Goal: Task Accomplishment & Management: Manage account settings

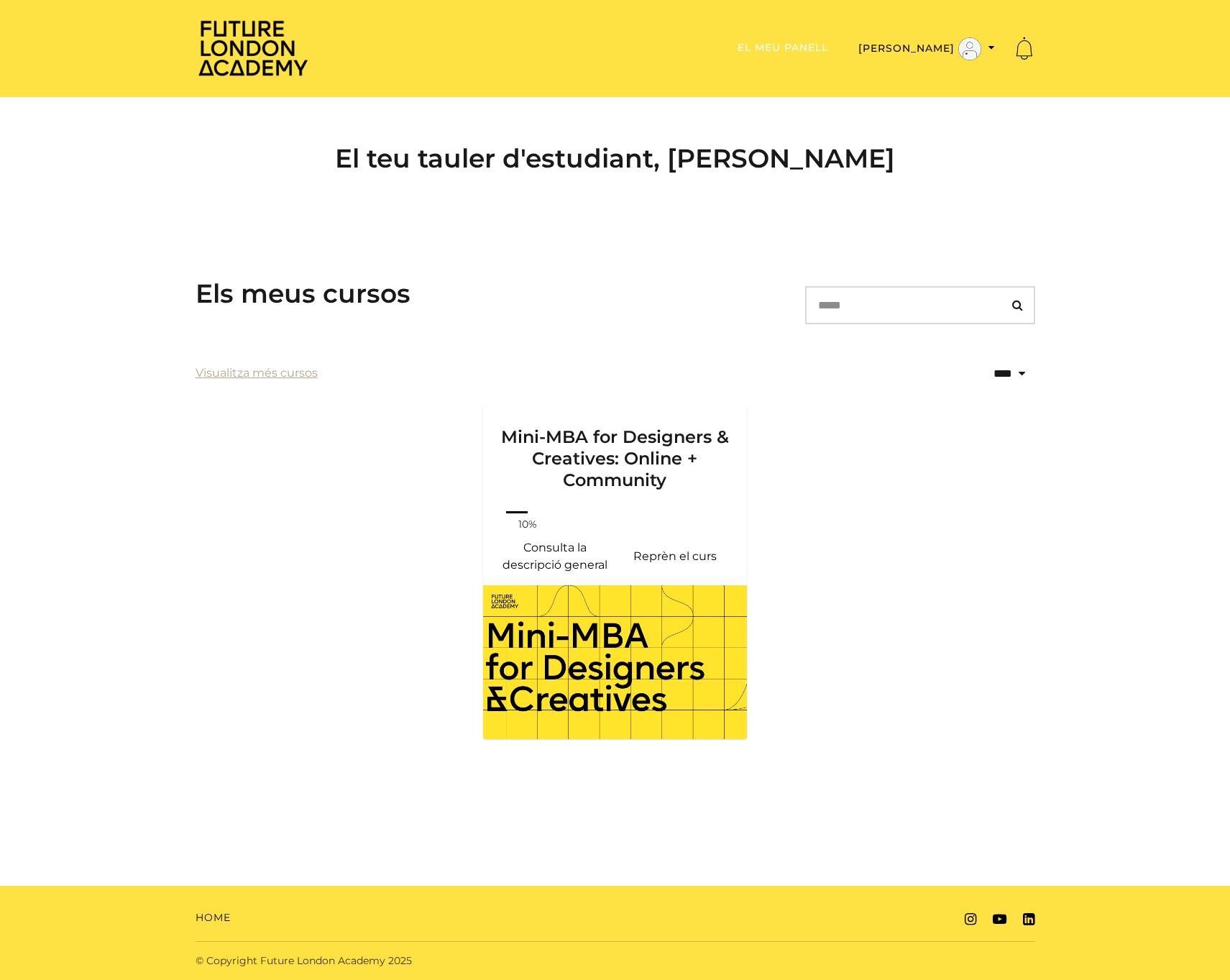
click at [814, 54] on link "El meu panell" at bounding box center [783, 48] width 91 height 13
click at [928, 61] on button "[PERSON_NAME]" at bounding box center [926, 49] width 145 height 24
click at [931, 83] on link "El meu compte" at bounding box center [946, 72] width 126 height 22
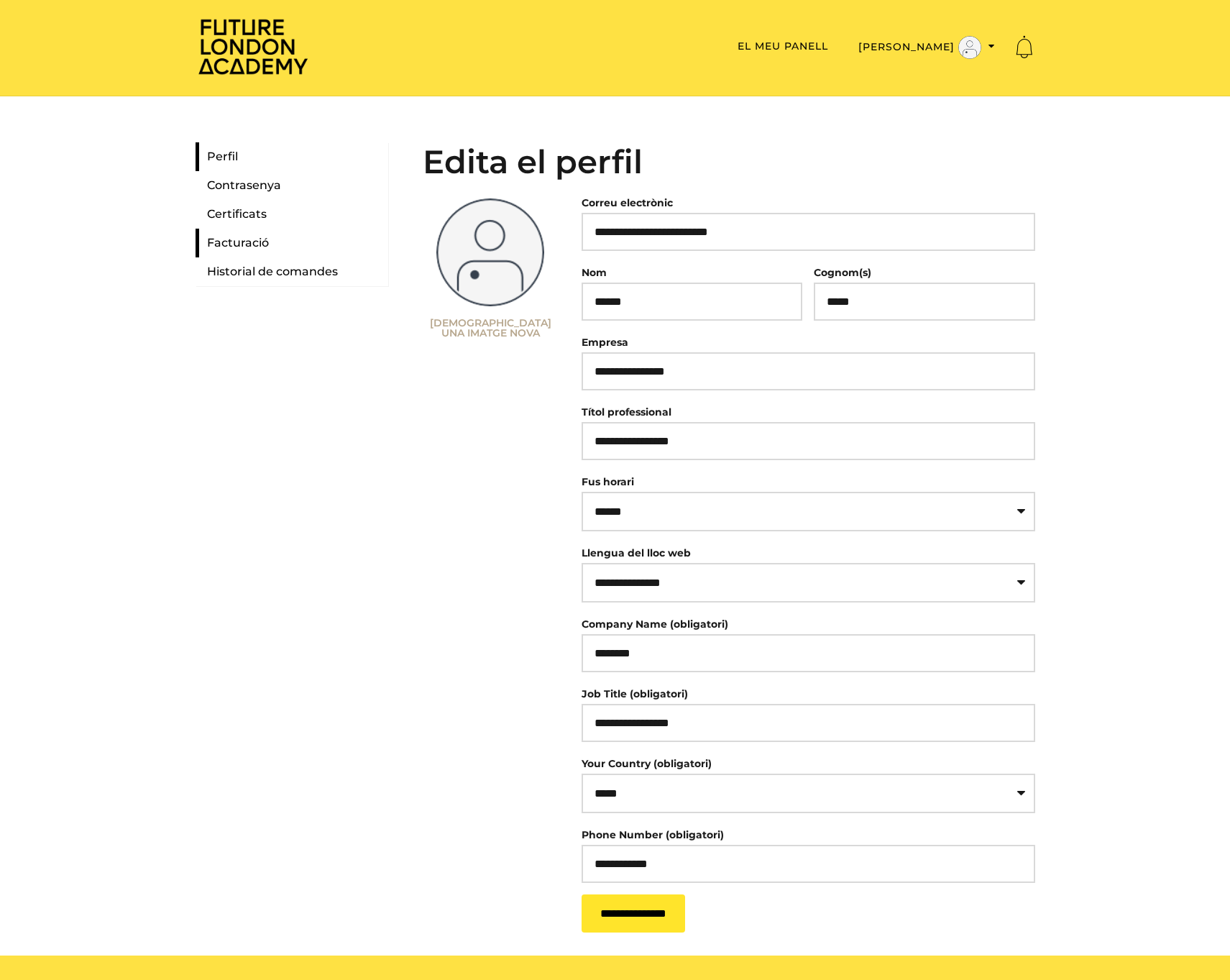
click at [263, 258] on link "Facturació" at bounding box center [291, 243] width 192 height 29
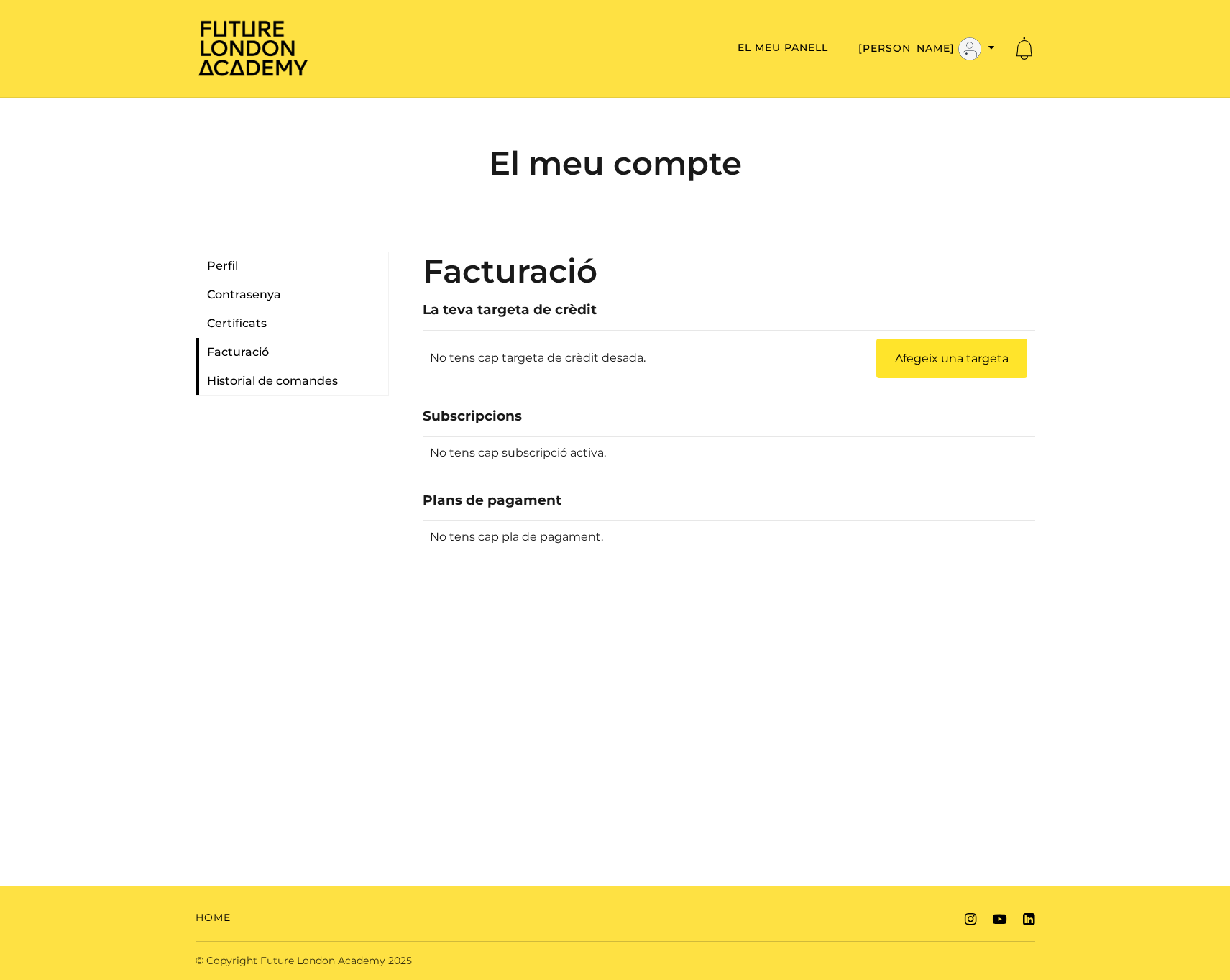
click at [274, 395] on link "Historial de comandes" at bounding box center [291, 380] width 192 height 29
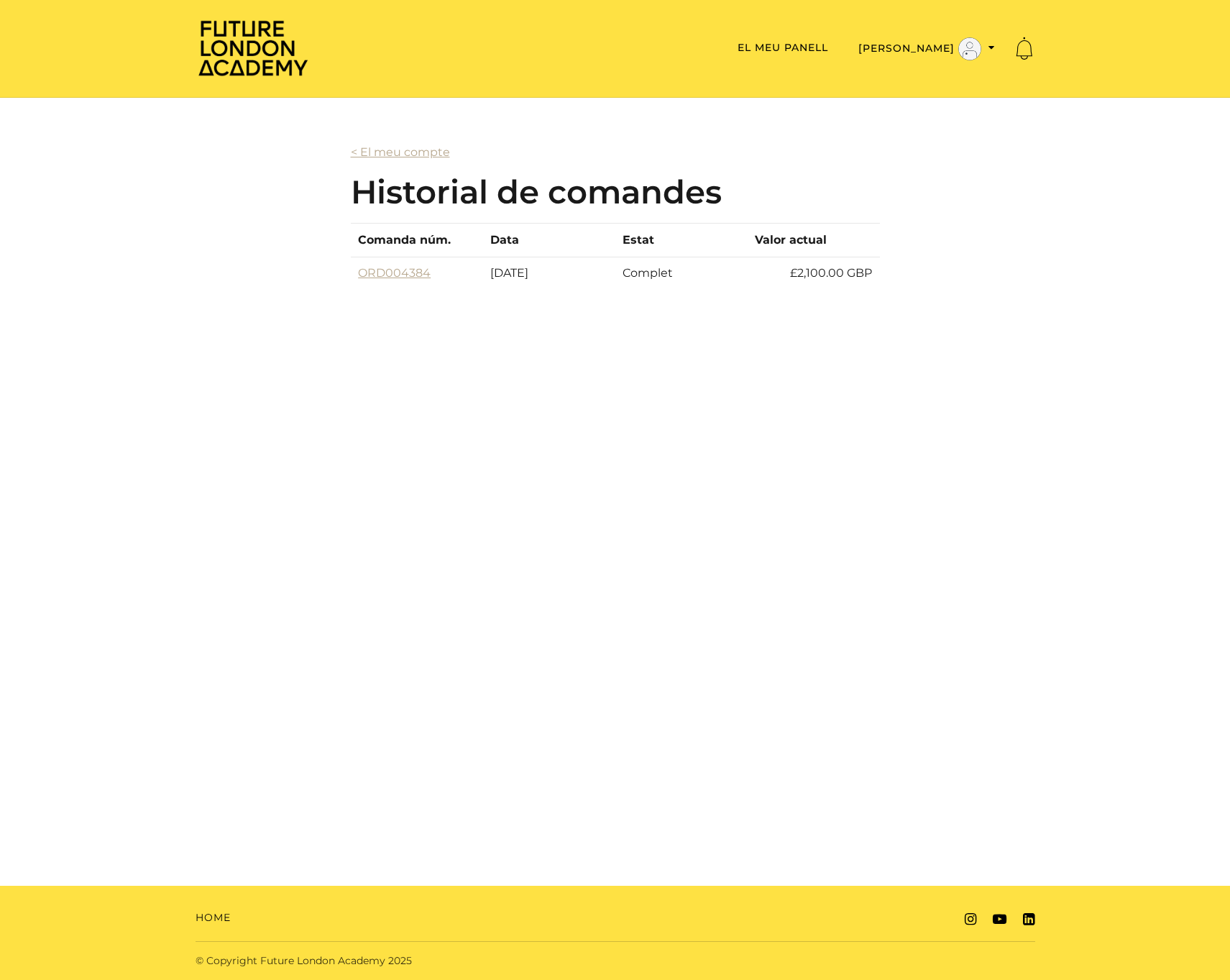
click at [810, 290] on td "£2,100.00 GBP" at bounding box center [813, 273] width 133 height 33
click at [400, 279] on link "ORD004384" at bounding box center [394, 273] width 73 height 14
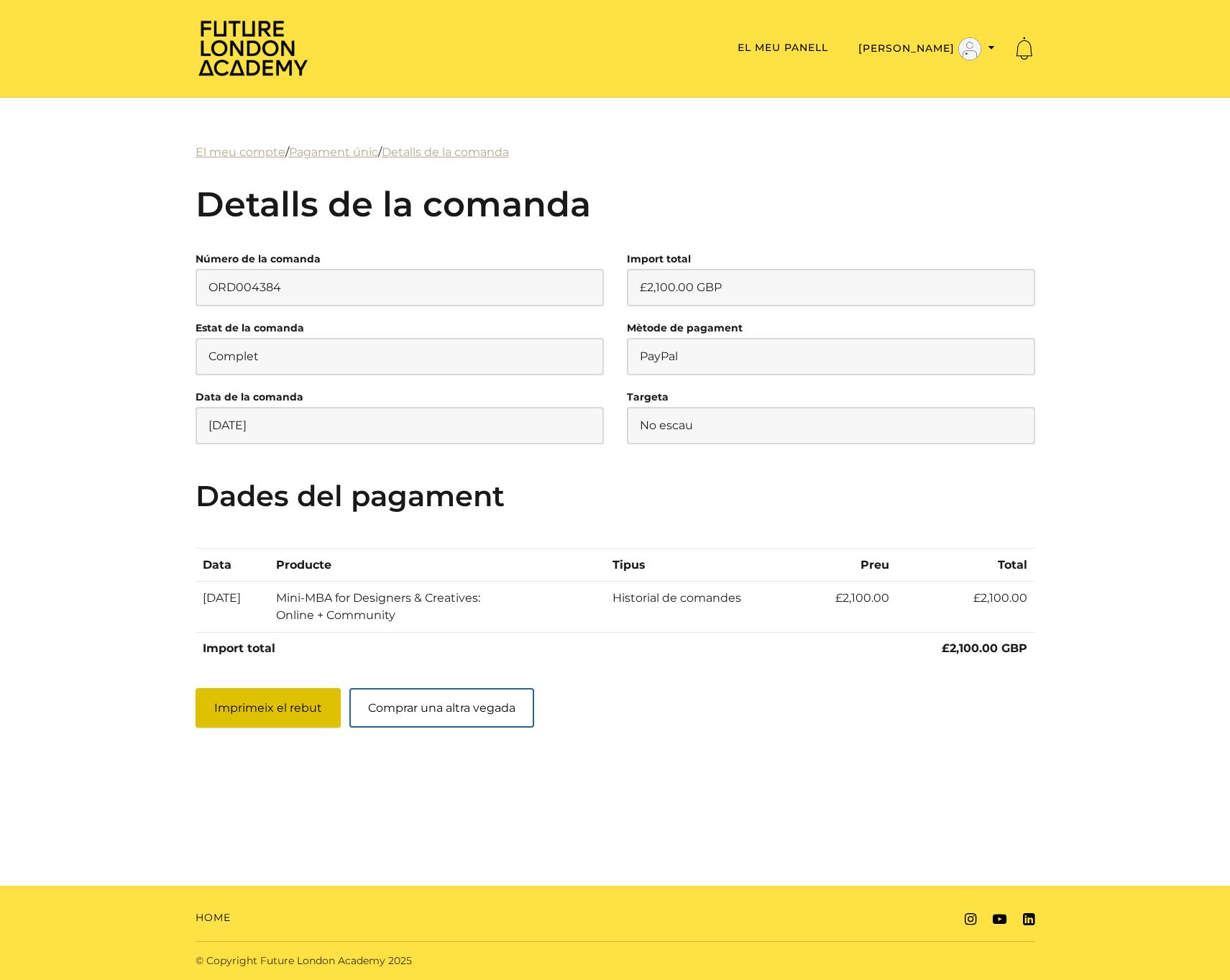
click at [277, 728] on button "Imprimeix el rebut" at bounding box center [267, 708] width 145 height 39
click at [926, 61] on button "Carles R" at bounding box center [926, 49] width 145 height 24
click at [926, 106] on link "Suport" at bounding box center [946, 94] width 126 height 22
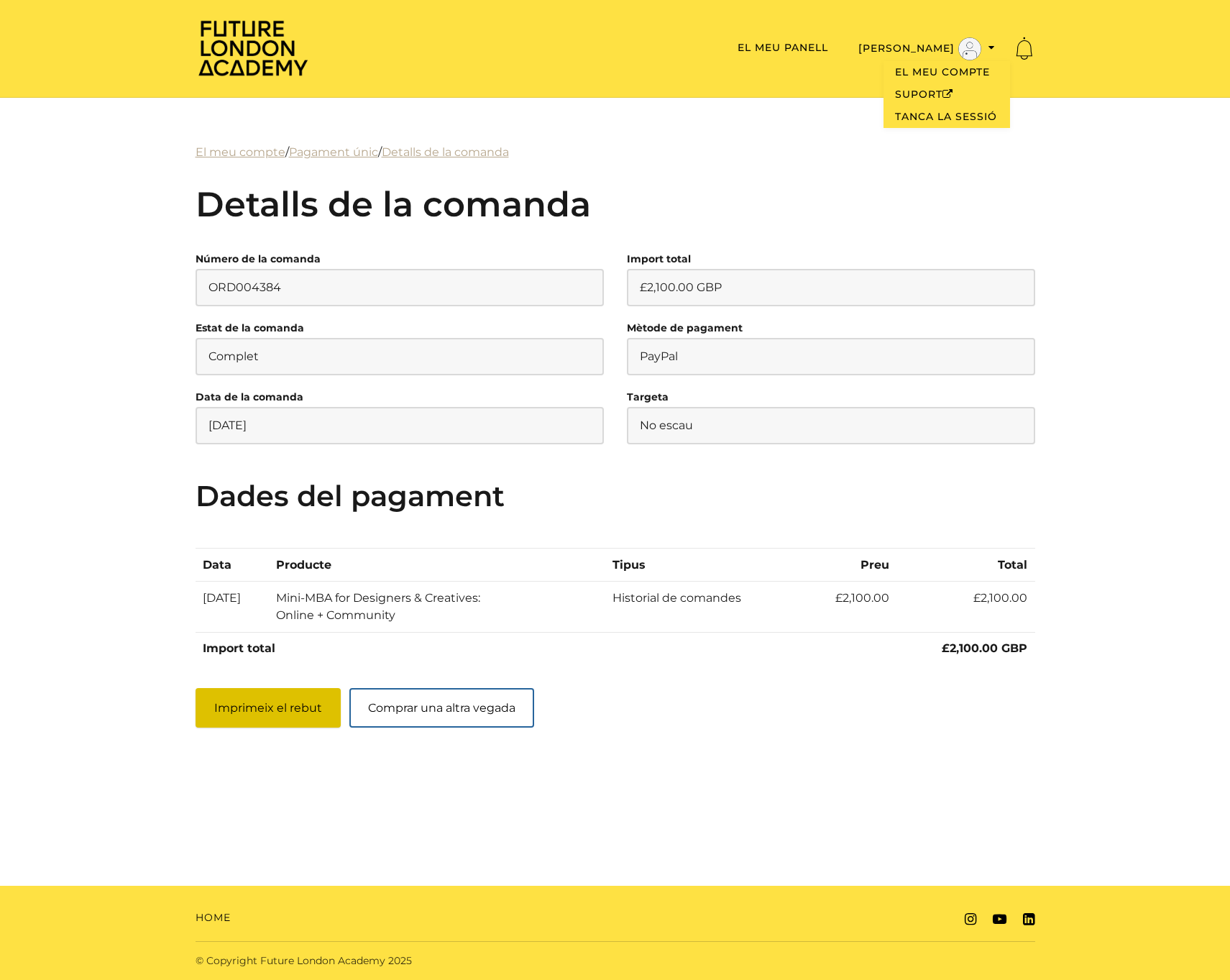
click at [286, 728] on button "Imprimeix el rebut" at bounding box center [267, 708] width 145 height 39
click at [259, 728] on button "Imprimeix el rebut" at bounding box center [267, 708] width 145 height 39
click at [431, 818] on body "Continua al contingut principal Continua al contingut principal Future London A…" at bounding box center [615, 490] width 1230 height 980
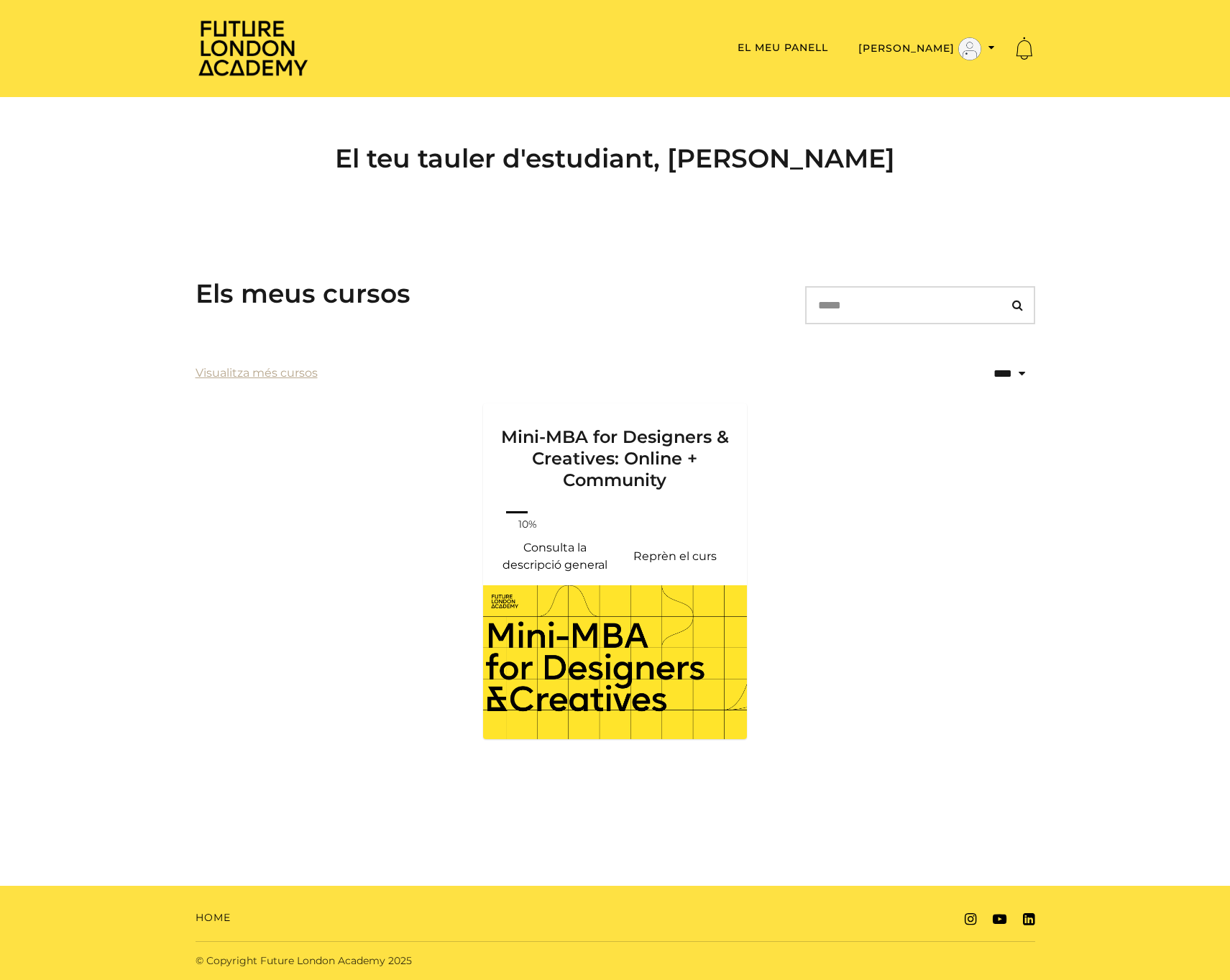
click at [236, 26] on img at bounding box center [252, 48] width 115 height 58
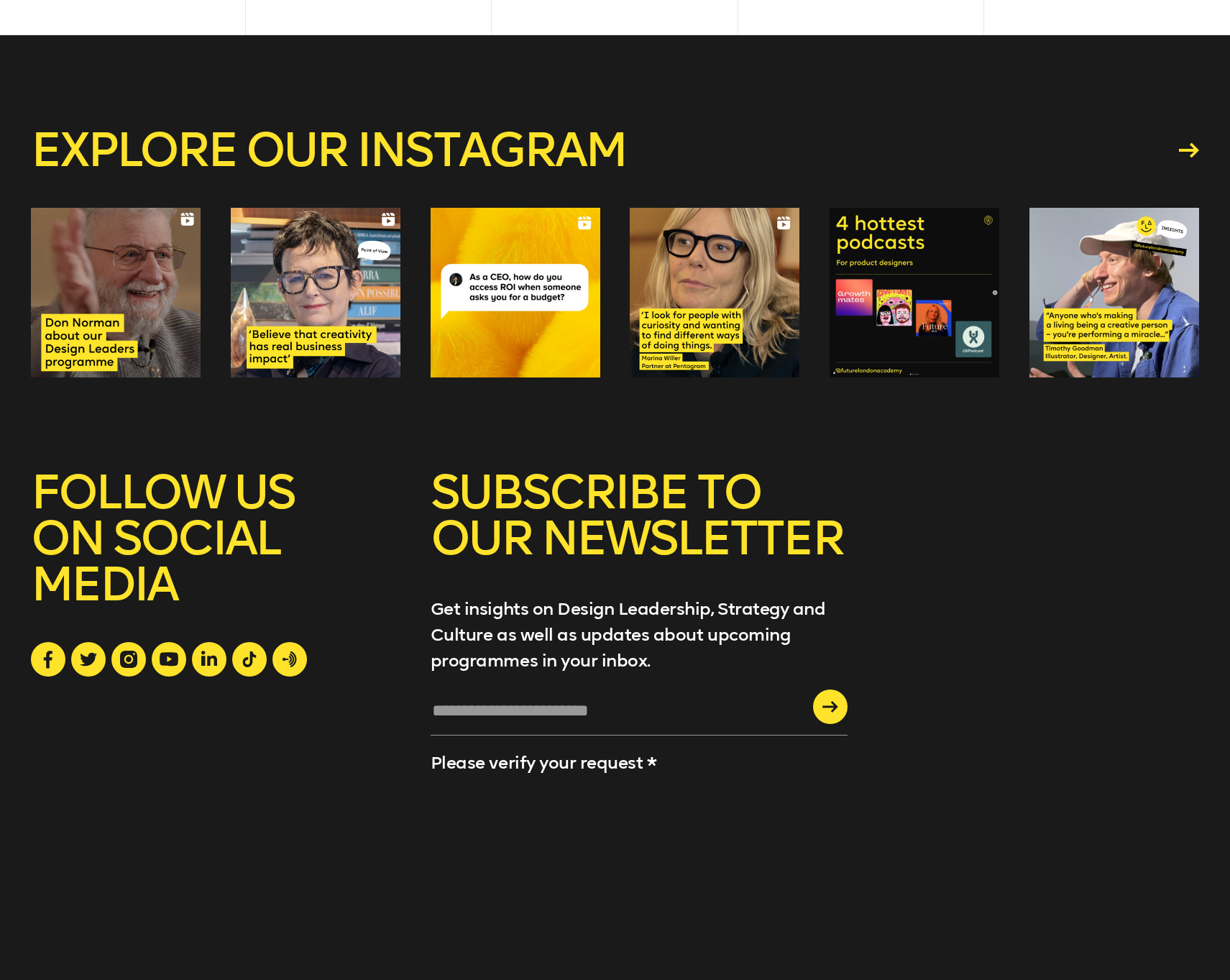
scroll to position [5711, 0]
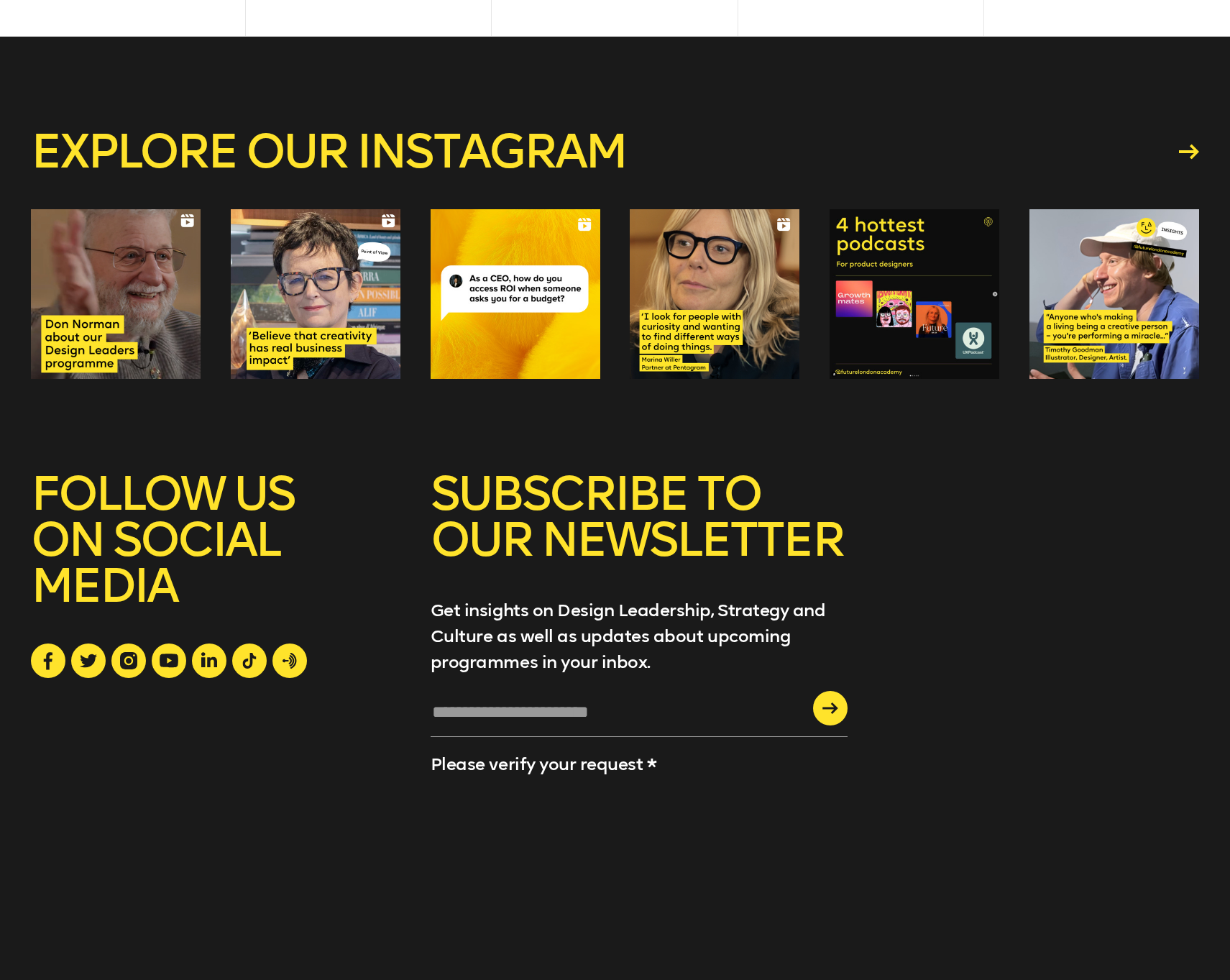
click at [497, 979] on link "Terms and conditions" at bounding box center [497, 988] width 133 height 16
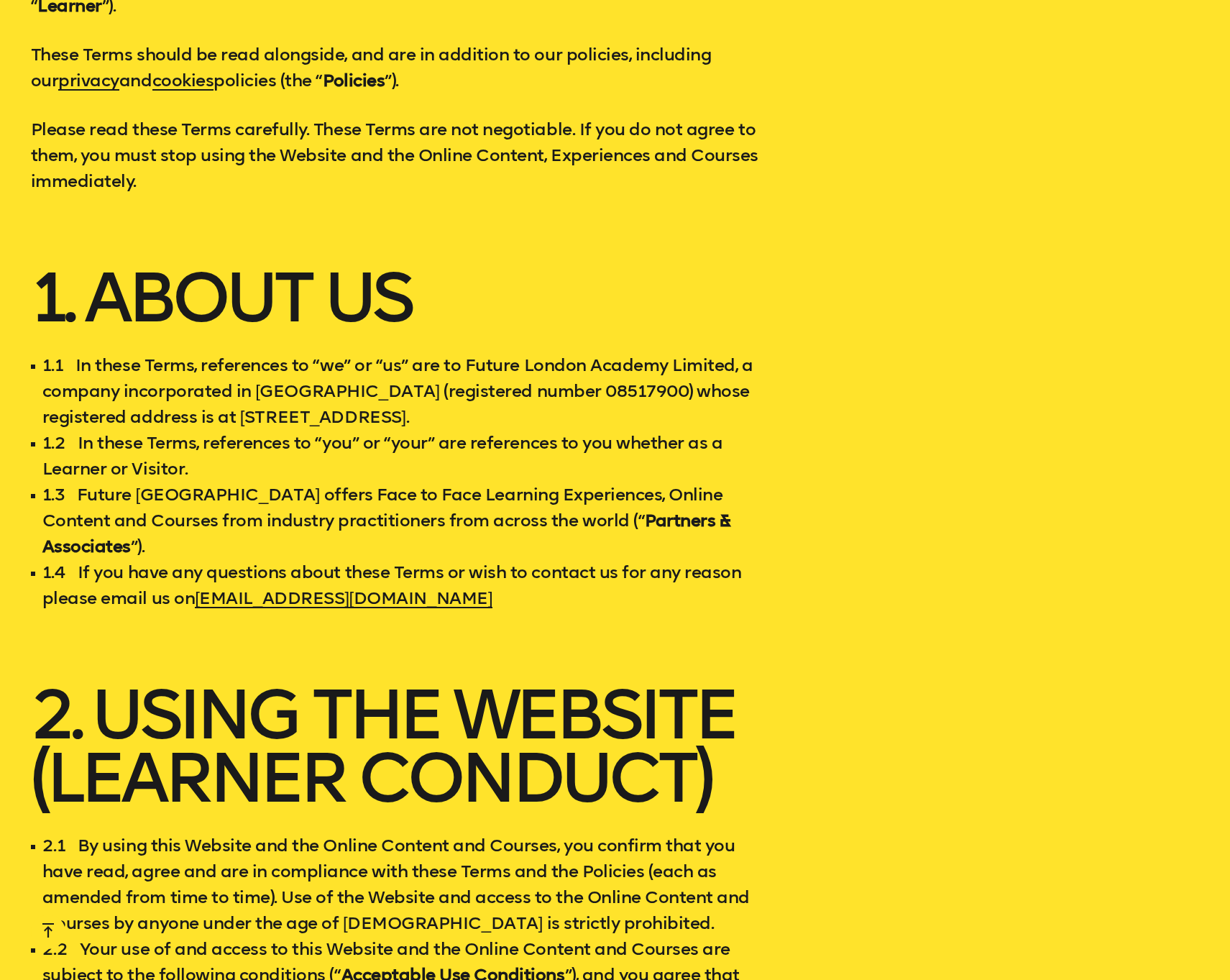
scroll to position [1899, 0]
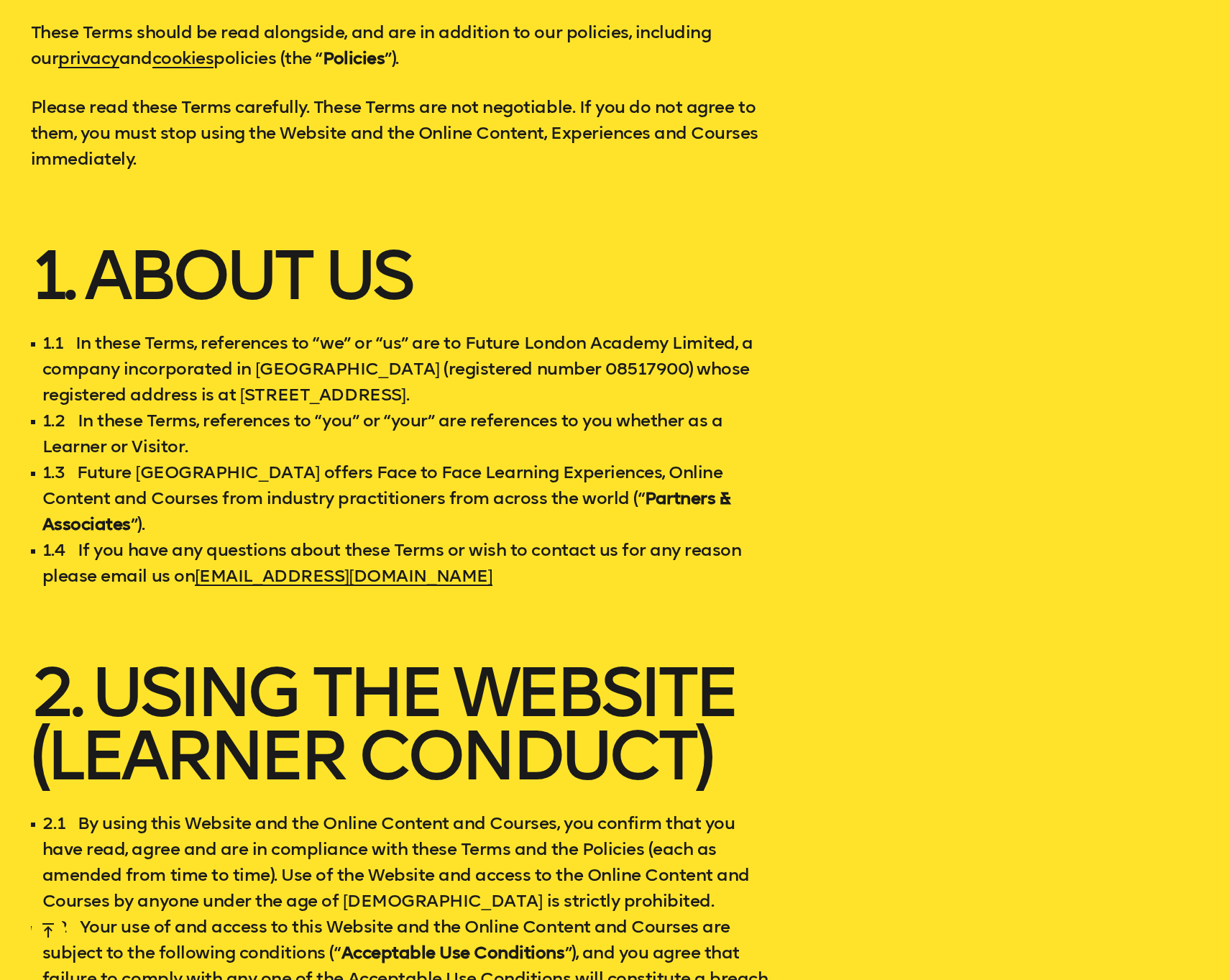
click at [461, 365] on li "1.1 In these Terms, references to “we” or “us” are to Future London Academy Lim…" at bounding box center [400, 368] width 738 height 78
drag, startPoint x: 467, startPoint y: 366, endPoint x: 558, endPoint y: 382, distance: 92.4
click at [641, 372] on li "1.1 In these Terms, references to “we” or “us” are to Future London Academy Lim…" at bounding box center [400, 368] width 738 height 78
drag, startPoint x: 584, startPoint y: 396, endPoint x: 658, endPoint y: 391, distance: 74.2
click at [658, 391] on li "1.1 In these Terms, references to “we” or “us” are to Future London Academy Lim…" at bounding box center [400, 368] width 738 height 78
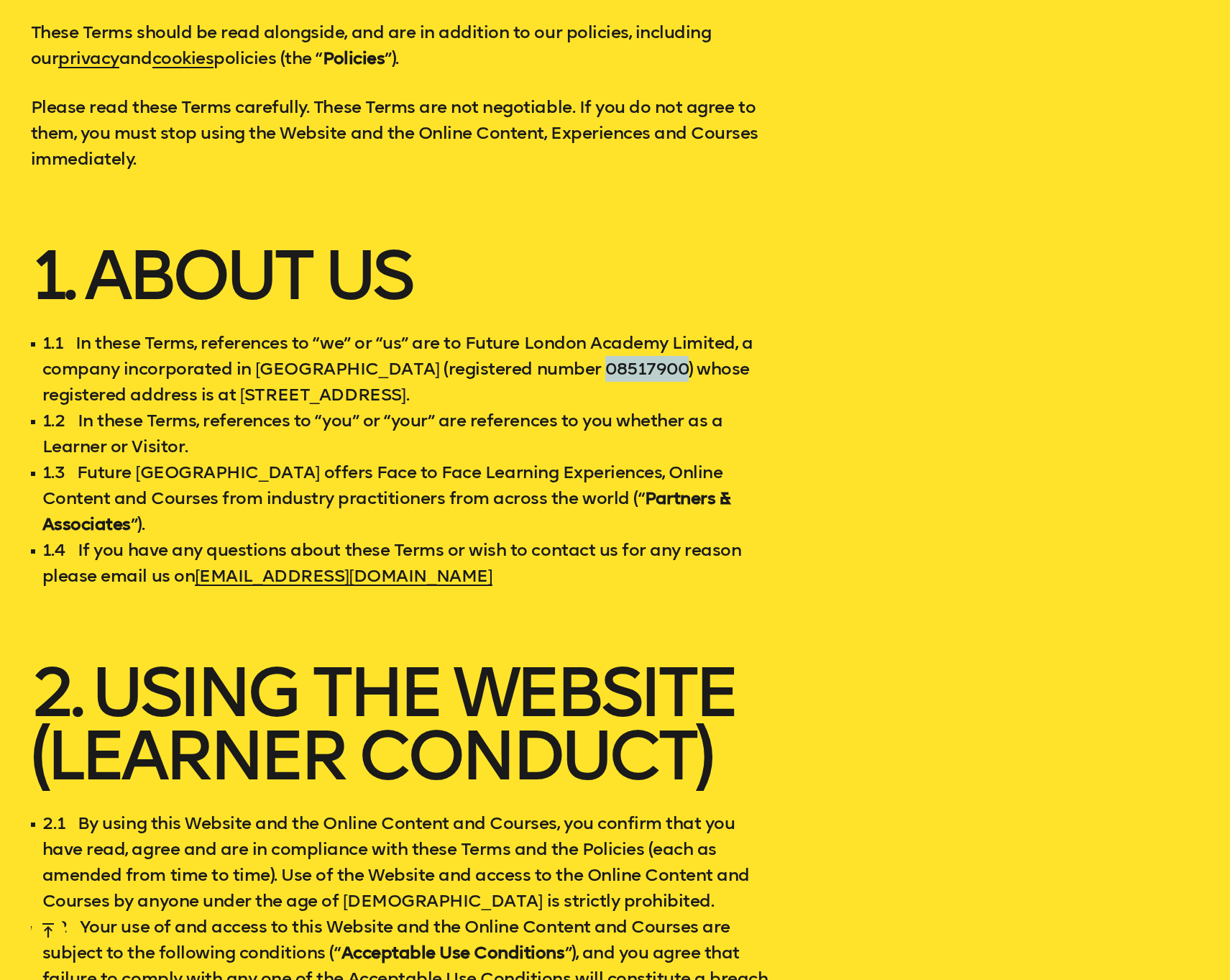
copy li "08517900"
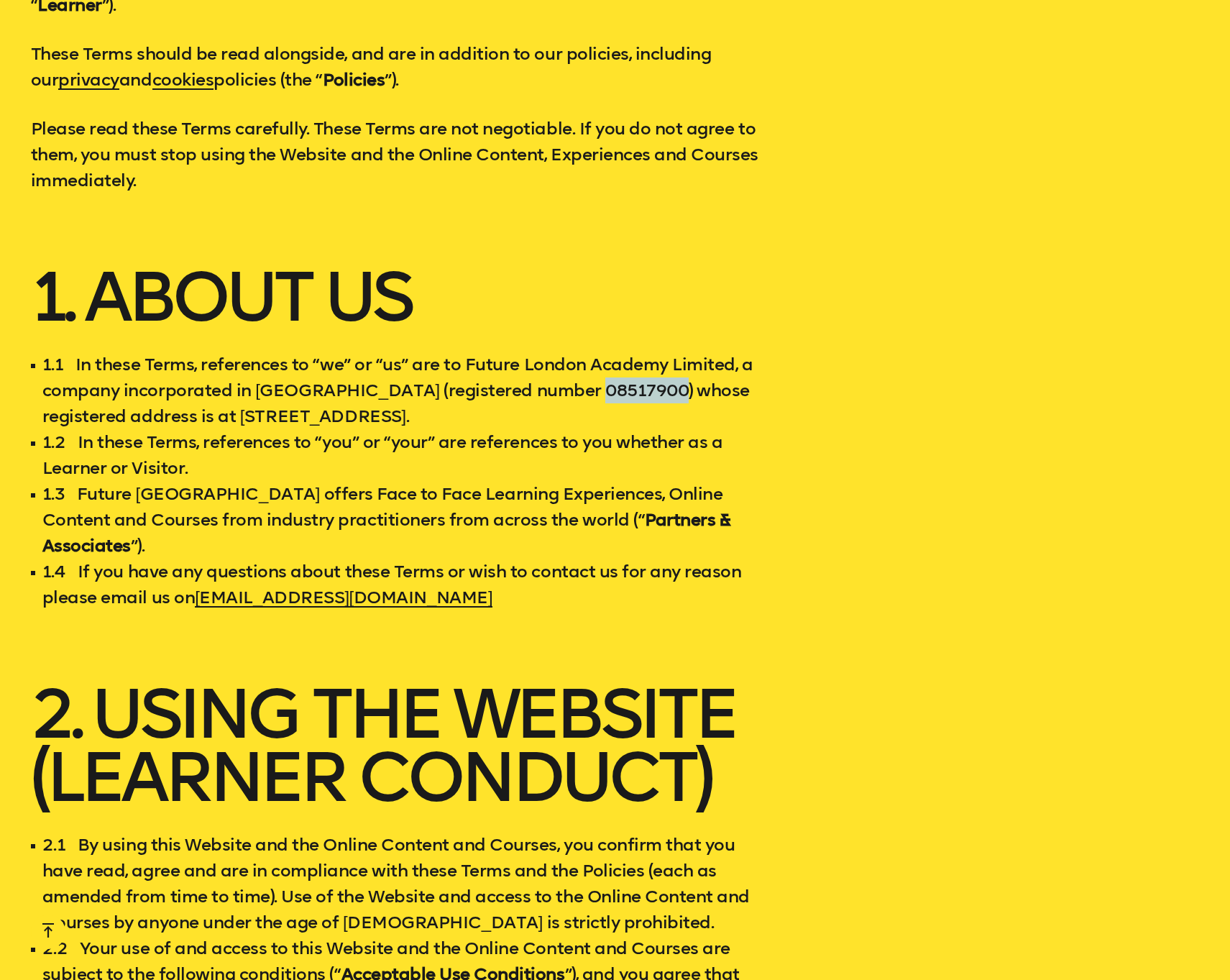
scroll to position [1875, 0]
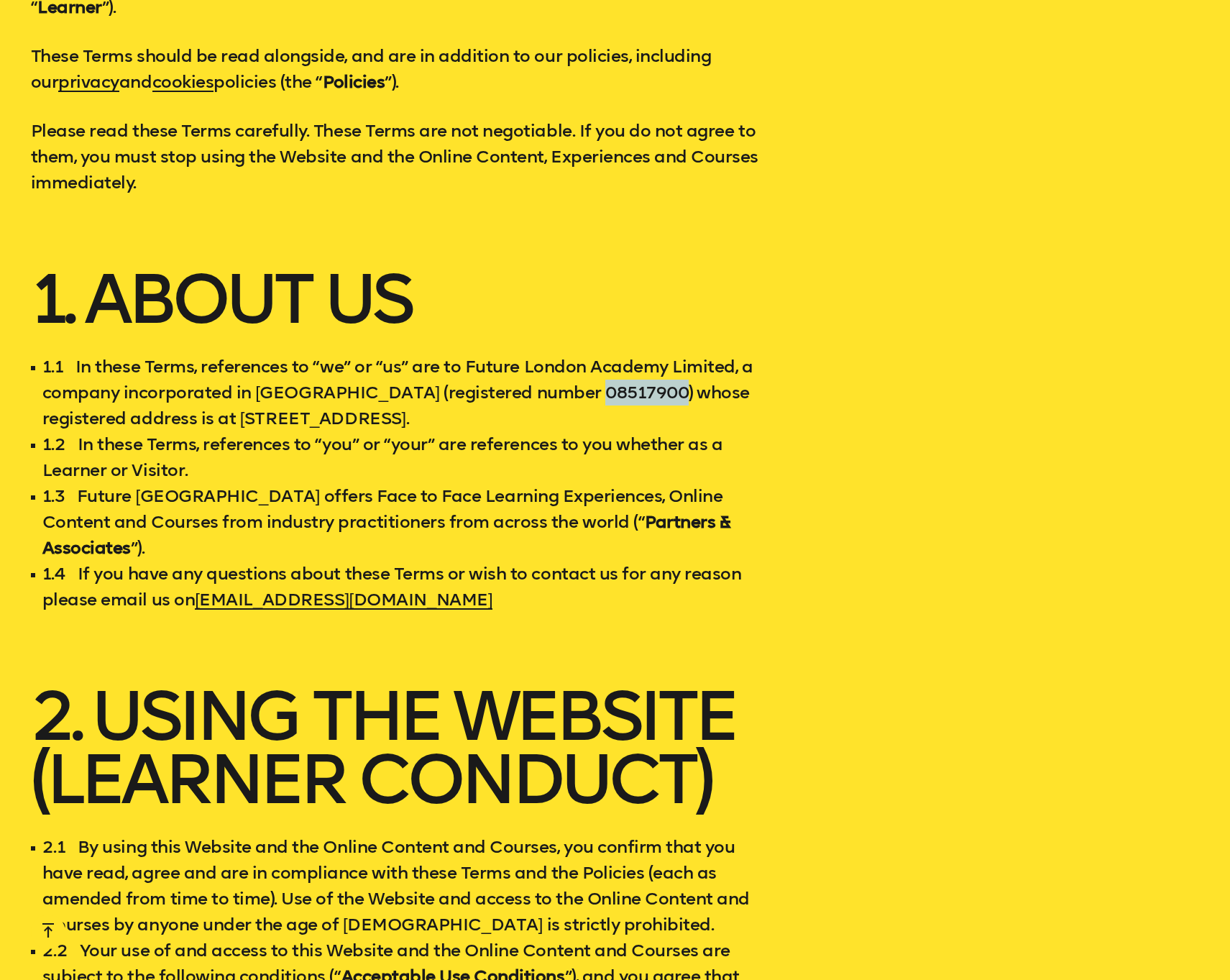
drag, startPoint x: 237, startPoint y: 443, endPoint x: 659, endPoint y: 457, distance: 422.2
click at [659, 432] on li "1.1 In these Terms, references to “we” or “us” are to Future London Academy Lim…" at bounding box center [400, 392] width 738 height 78
copy li "3 Waterhouse Square 138 - 142 Holborn London, EC1N 2SW, United Kingdom."
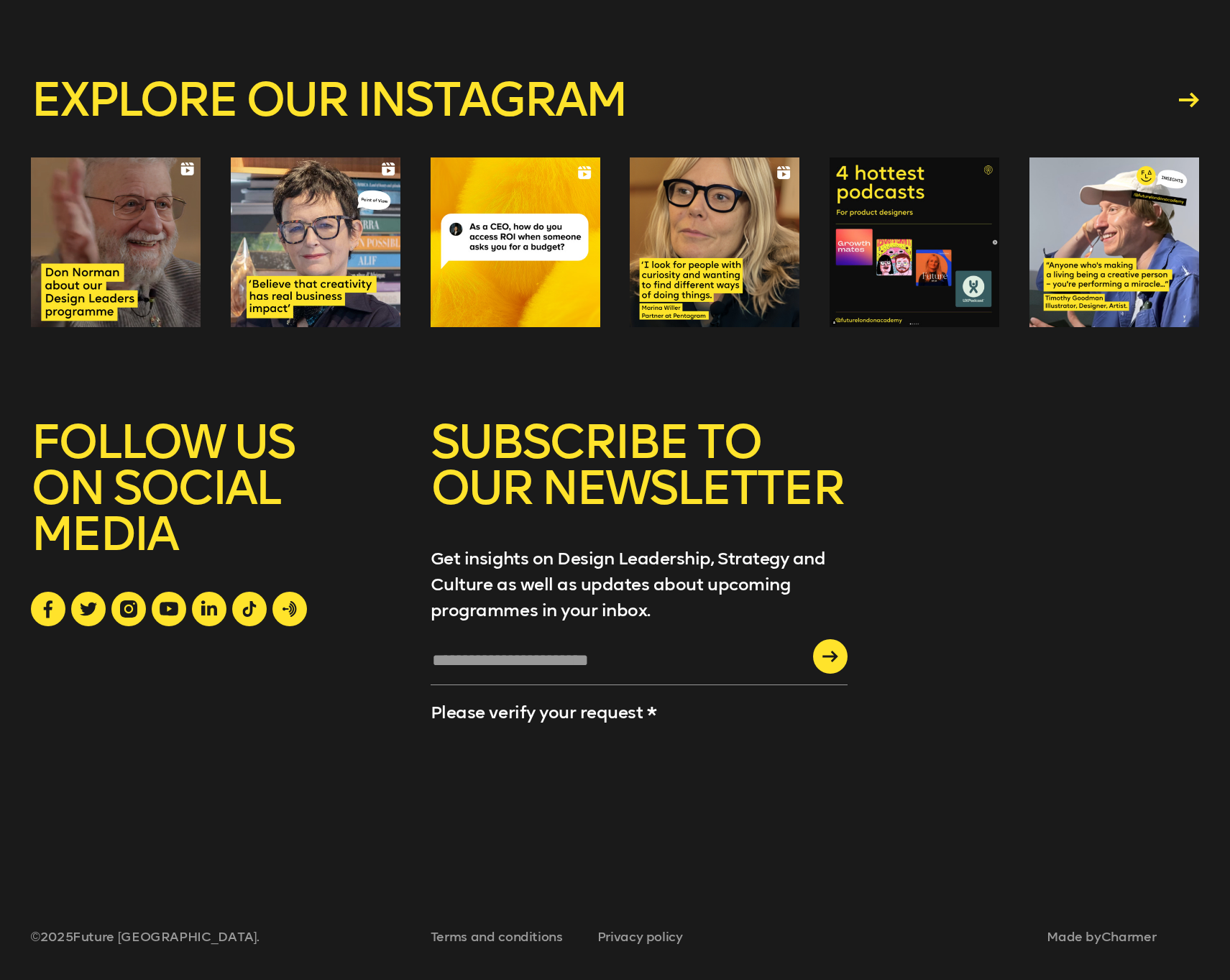
scroll to position [15798, 0]
click at [643, 940] on link "Privacy policy" at bounding box center [641, 936] width 86 height 16
click at [1129, 943] on link "Charmer" at bounding box center [1128, 936] width 55 height 16
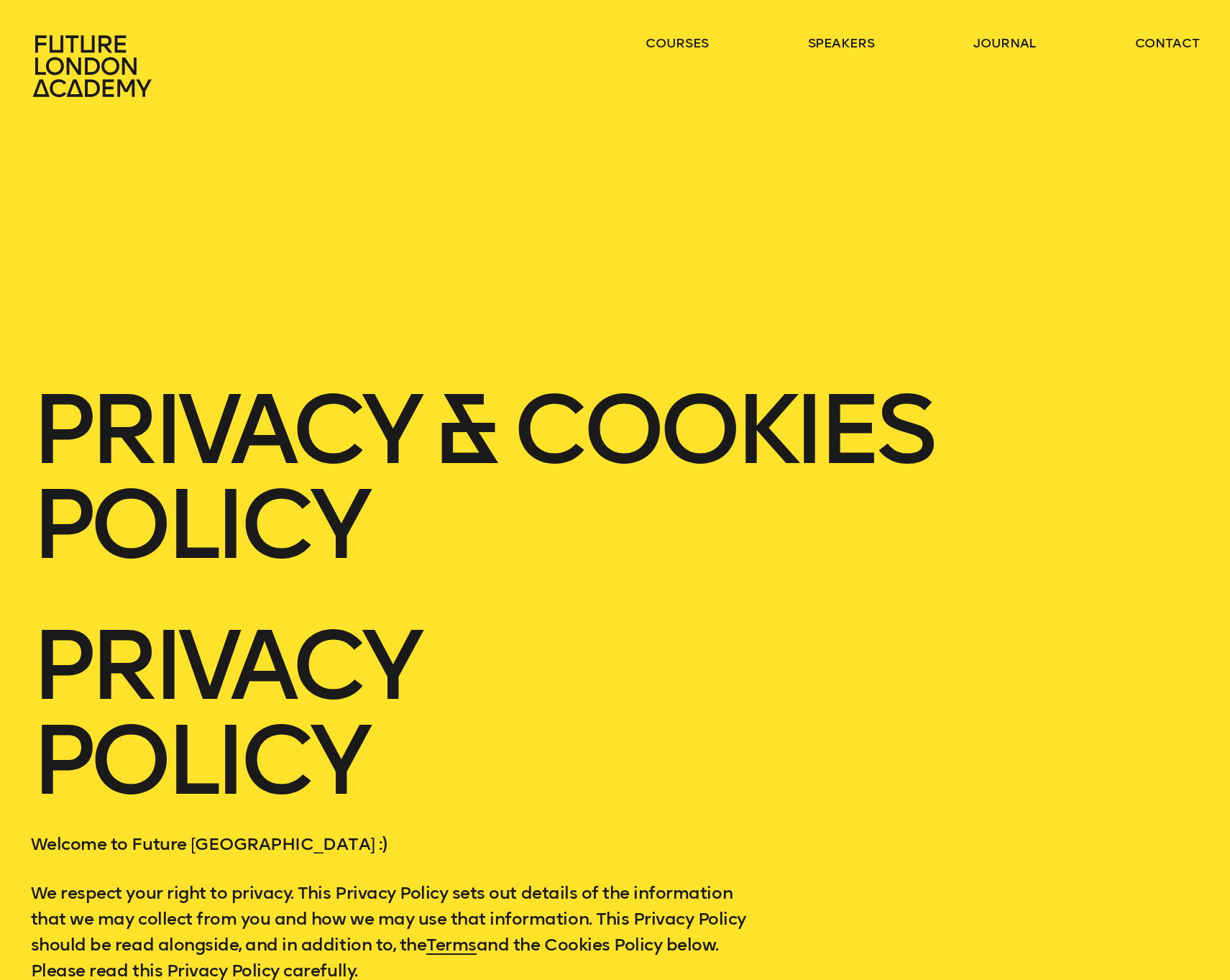
scroll to position [0, 0]
click at [1172, 43] on link "contact" at bounding box center [1166, 43] width 64 height 17
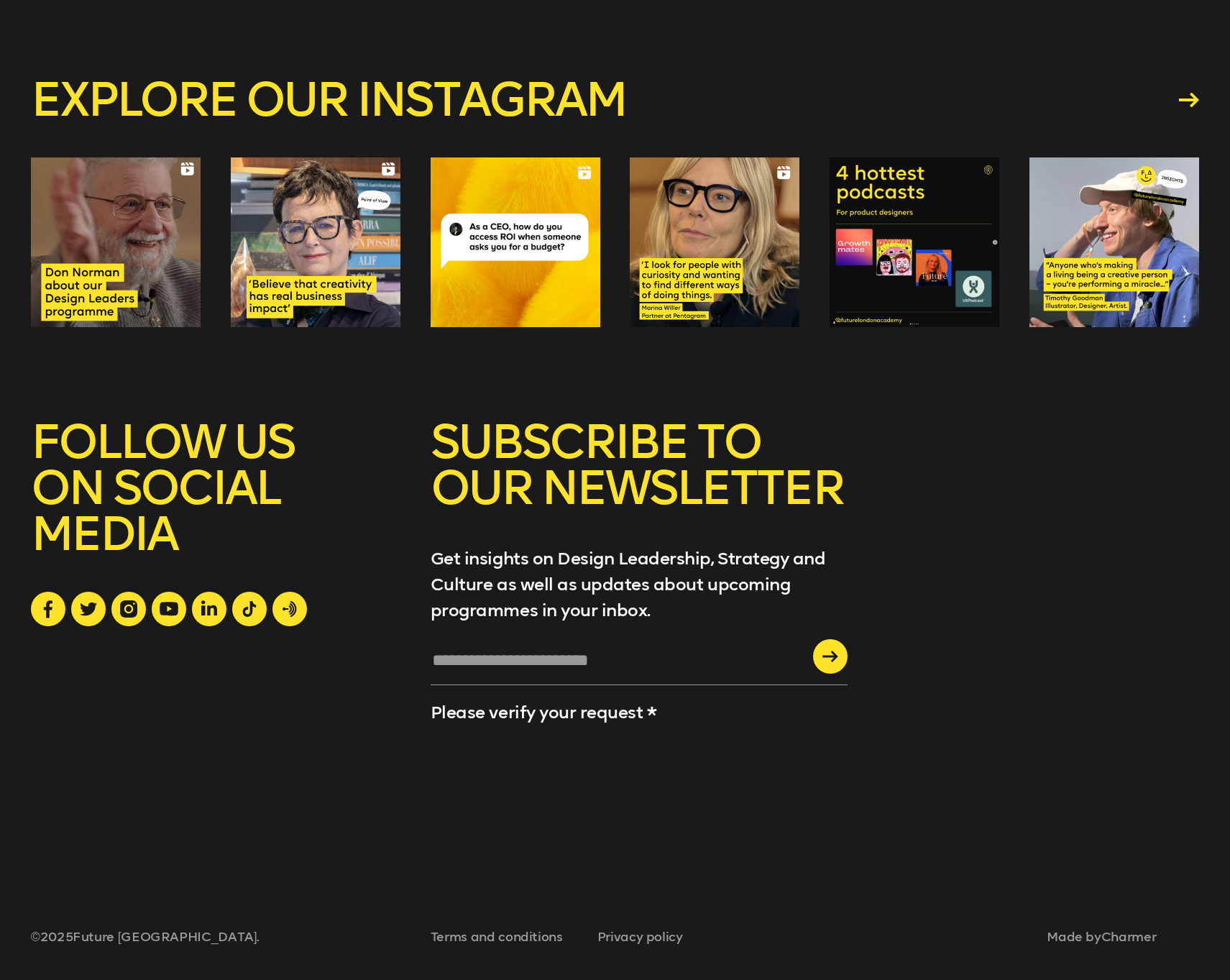
scroll to position [1889, 0]
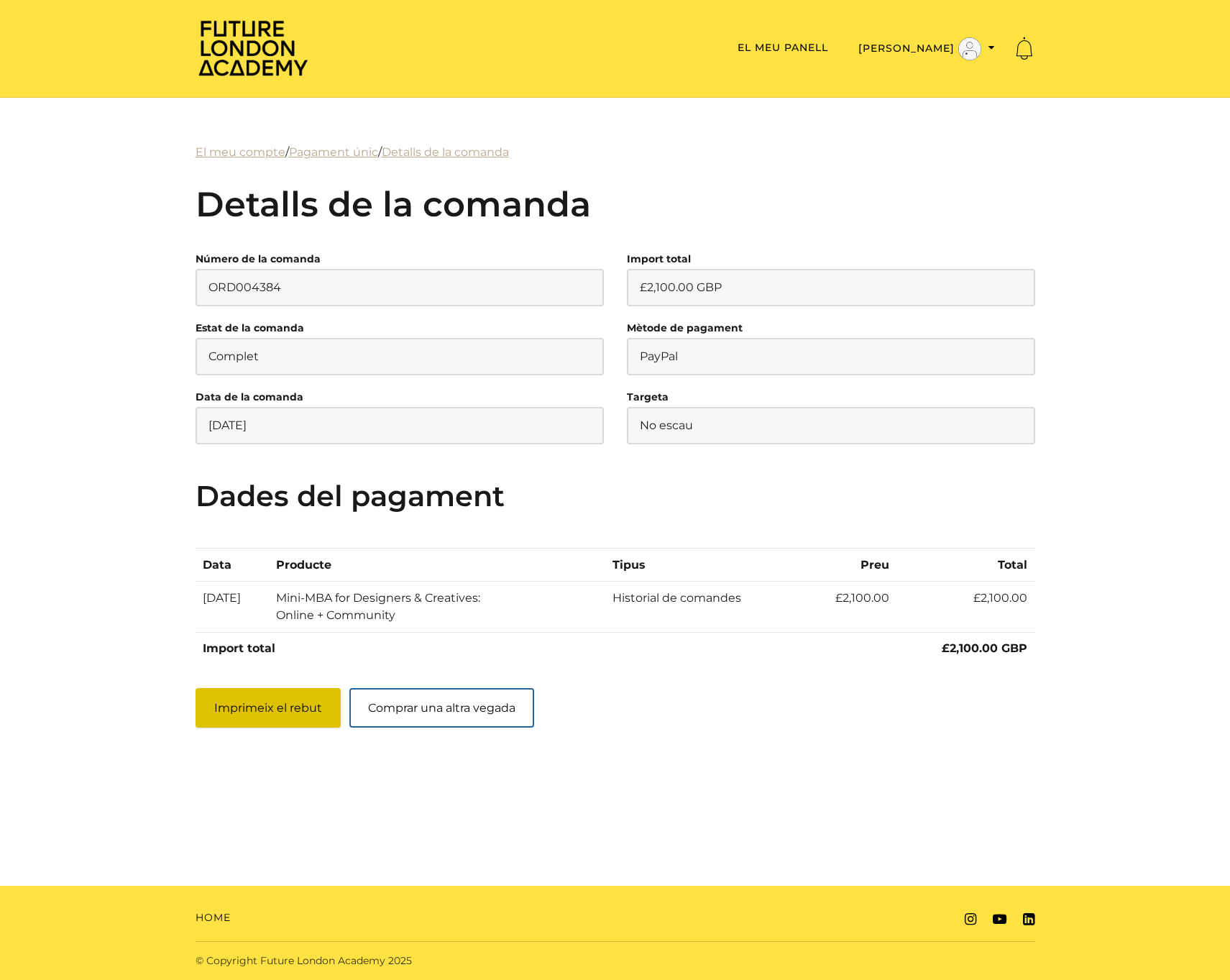
click at [276, 728] on button "Imprimeix el rebut" at bounding box center [267, 708] width 145 height 39
click at [267, 728] on button "Imprimeix el rebut" at bounding box center [267, 708] width 145 height 39
click at [248, 728] on button "Imprimeix el rebut" at bounding box center [267, 708] width 145 height 39
drag, startPoint x: 791, startPoint y: 736, endPoint x: 816, endPoint y: 731, distance: 25.5
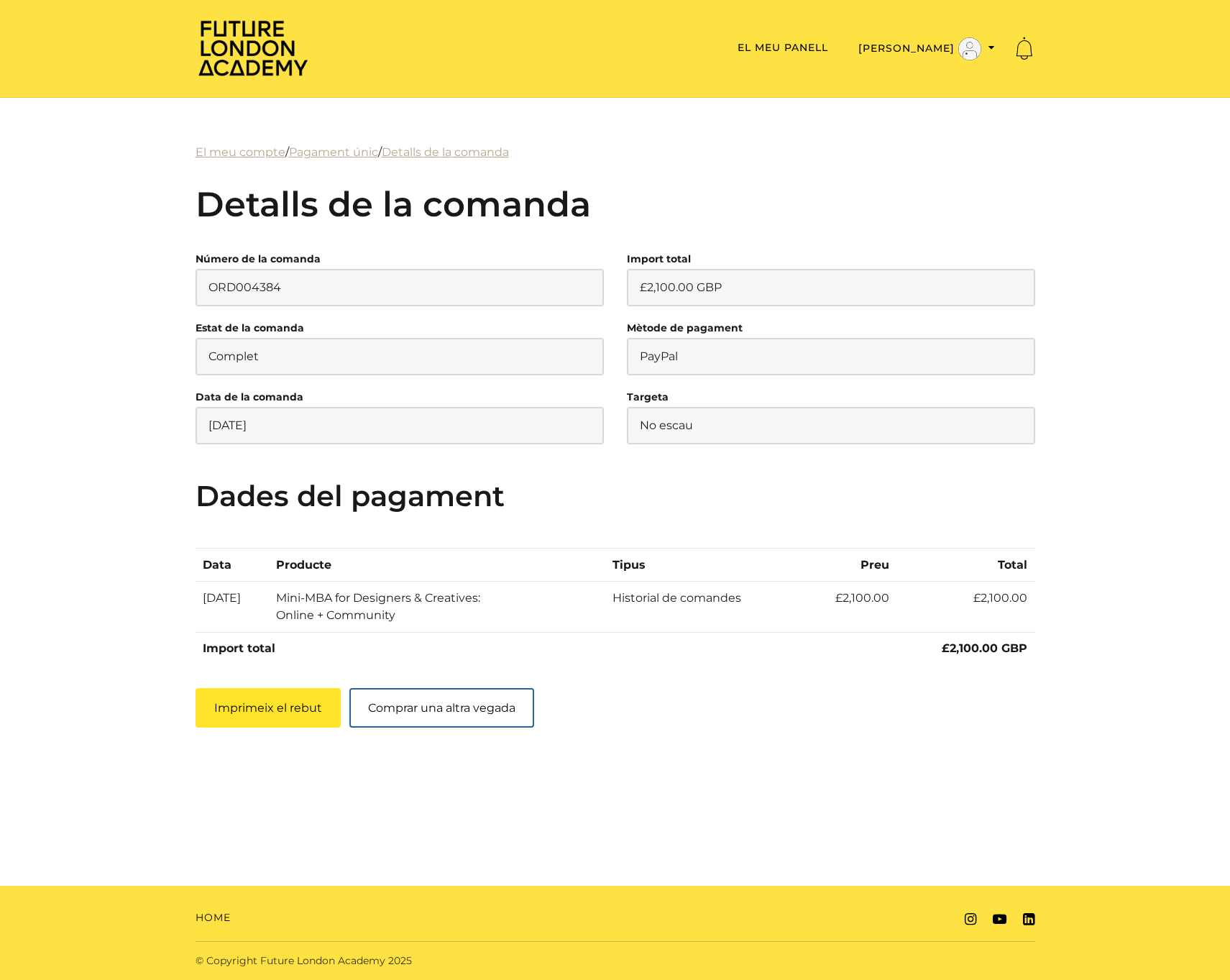
click at [794, 728] on main "El meu compte / Pagament únic / Detalls de la comanda Detalls de la comanda Núm…" at bounding box center [615, 435] width 863 height 584
click at [917, 61] on button "[PERSON_NAME]" at bounding box center [926, 49] width 145 height 24
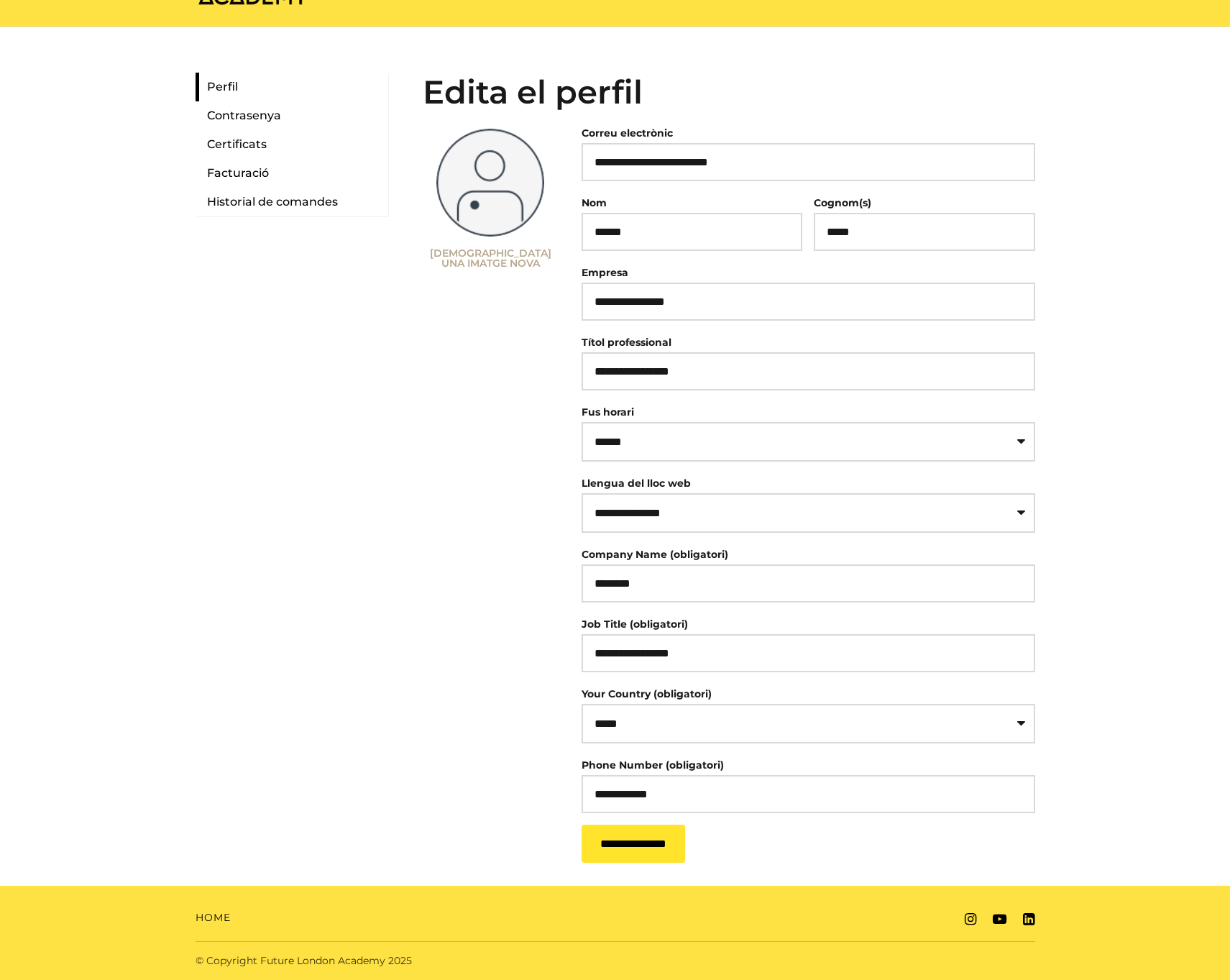
scroll to position [139, 0]
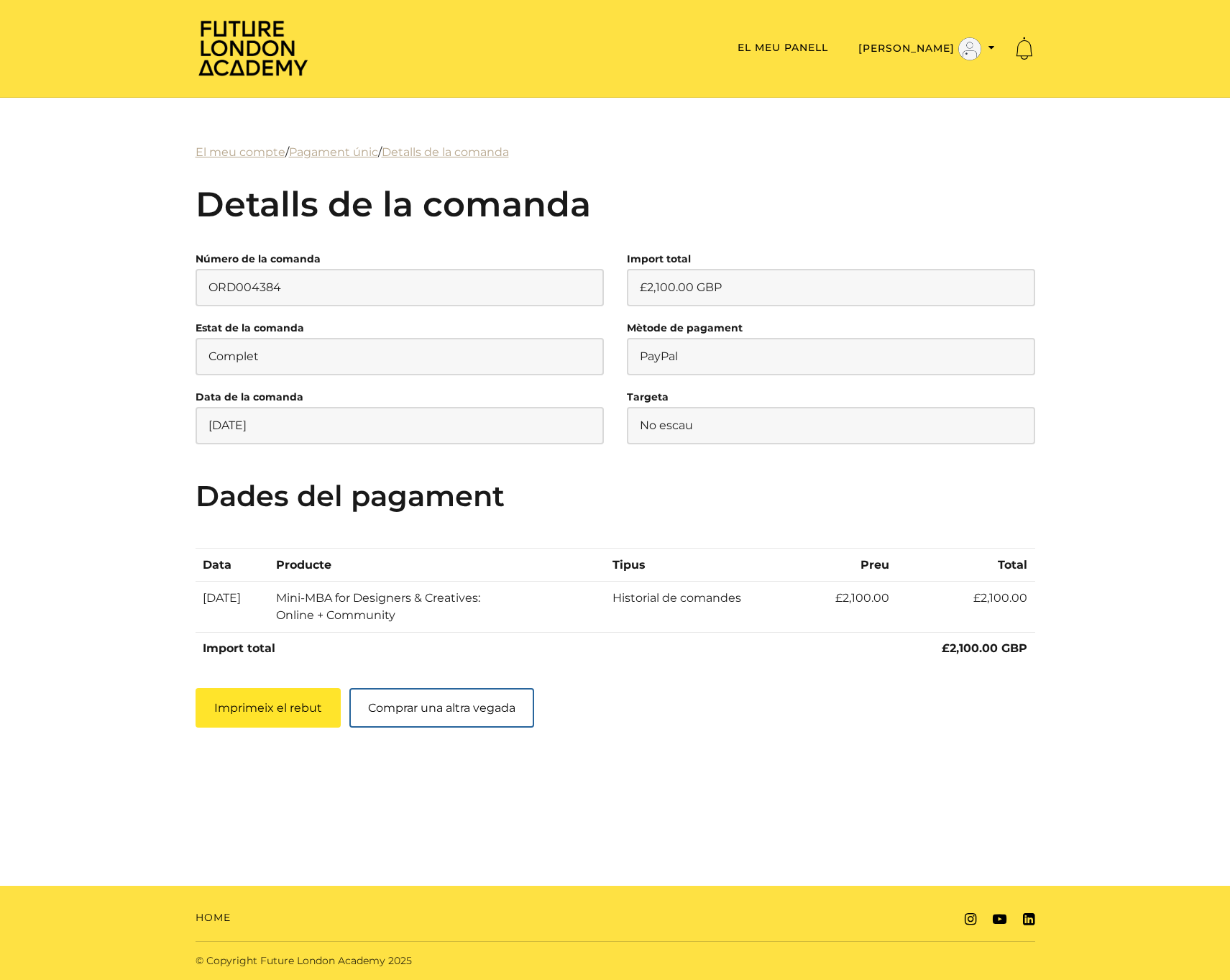
click at [317, 306] on p "ORD004384" at bounding box center [399, 288] width 408 height 37
click at [286, 306] on p "ORD004384" at bounding box center [399, 288] width 408 height 37
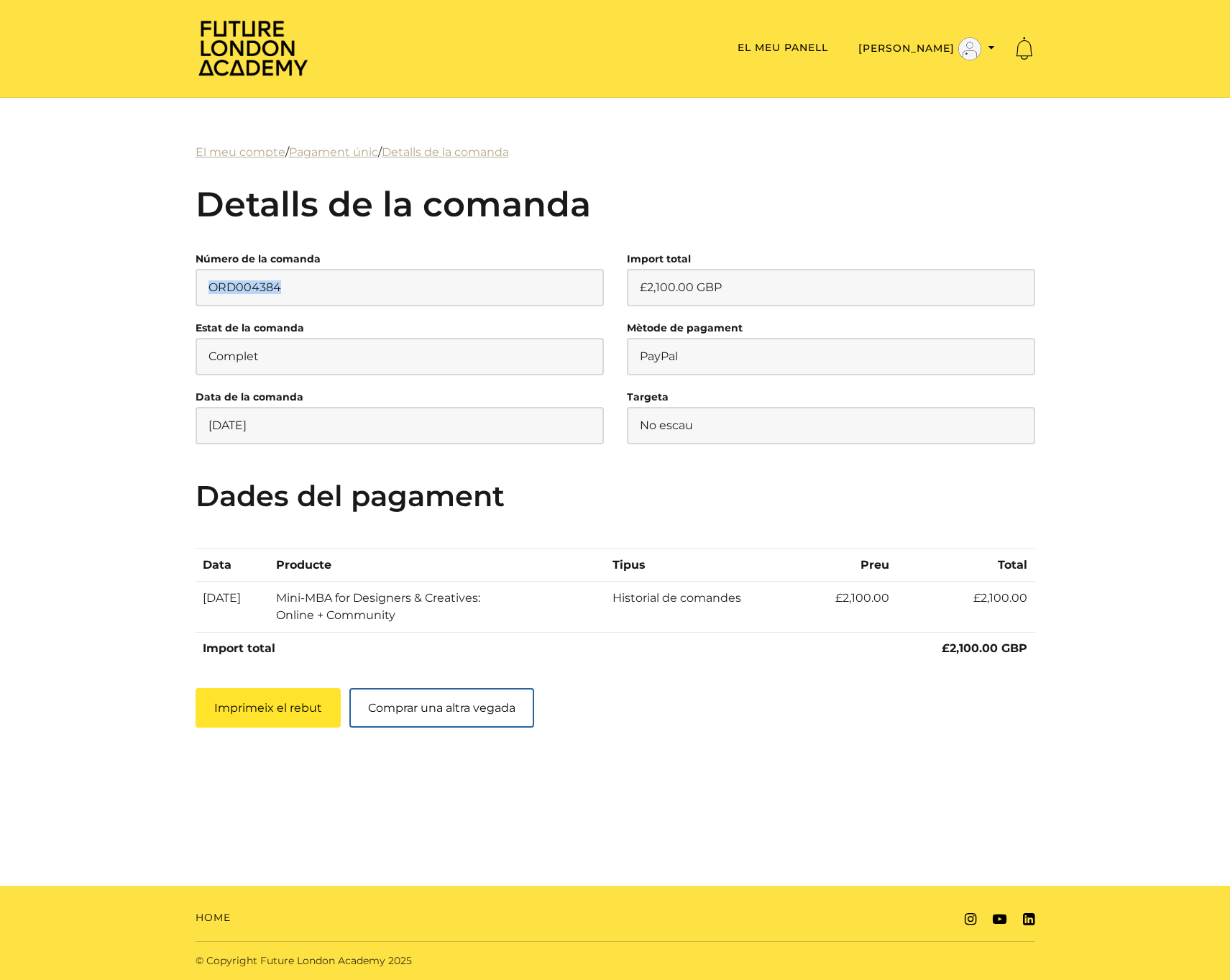
click at [286, 306] on p "ORD004384" at bounding box center [399, 288] width 408 height 37
click at [193, 318] on li "Número de la comanda ORD004384" at bounding box center [400, 283] width 431 height 69
drag, startPoint x: 206, startPoint y: 339, endPoint x: 295, endPoint y: 342, distance: 89.1
click at [295, 306] on p "ORD004384" at bounding box center [399, 288] width 408 height 37
copy p "ORD004384"
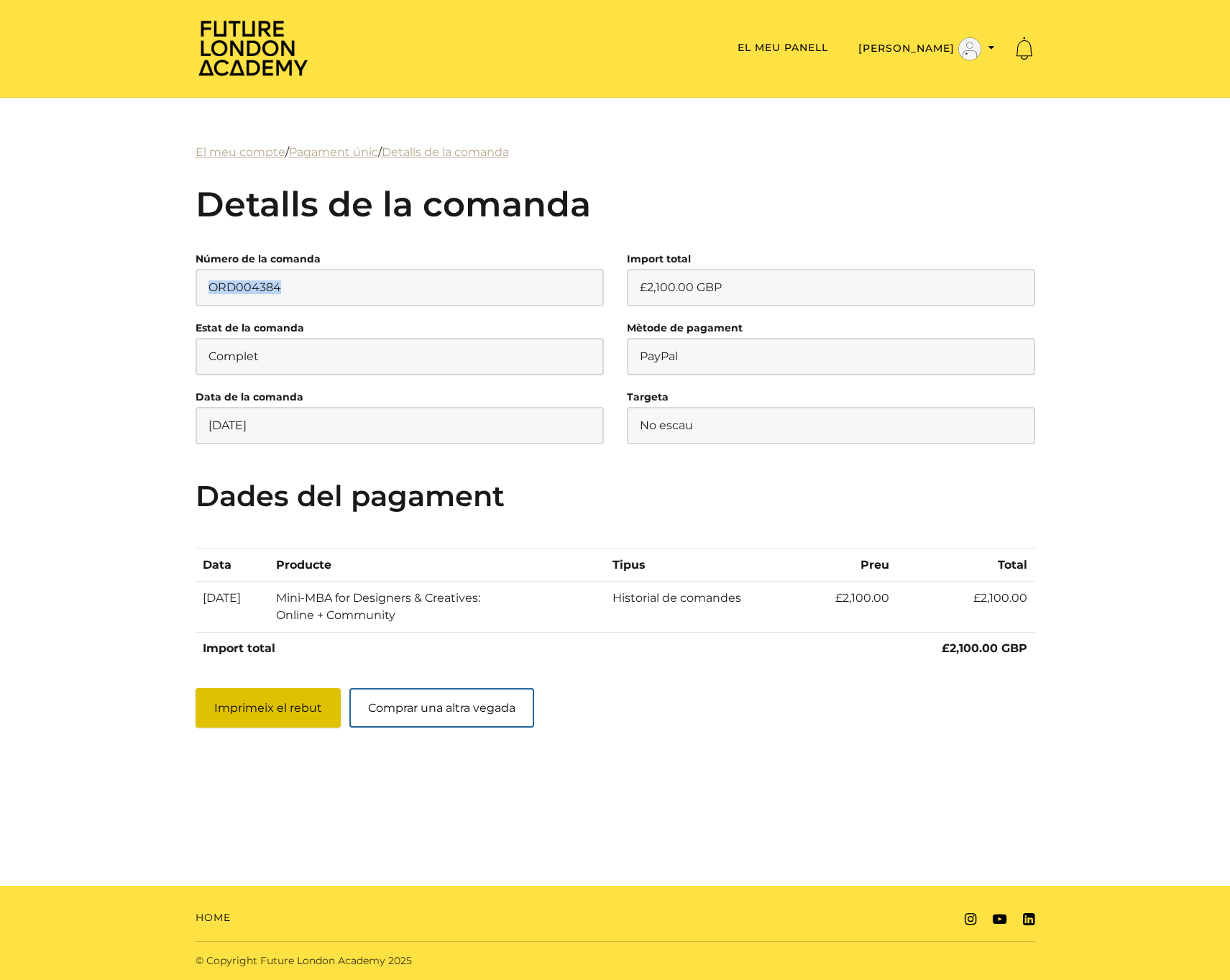
click at [295, 728] on button "Imprimeix el rebut" at bounding box center [267, 708] width 145 height 39
click at [246, 728] on button "Imprimeix el rebut" at bounding box center [267, 708] width 145 height 39
click at [161, 625] on div "El meu compte / Pagament únic / Detalls de la comanda Detalls de la comanda Núm…" at bounding box center [615, 424] width 1230 height 653
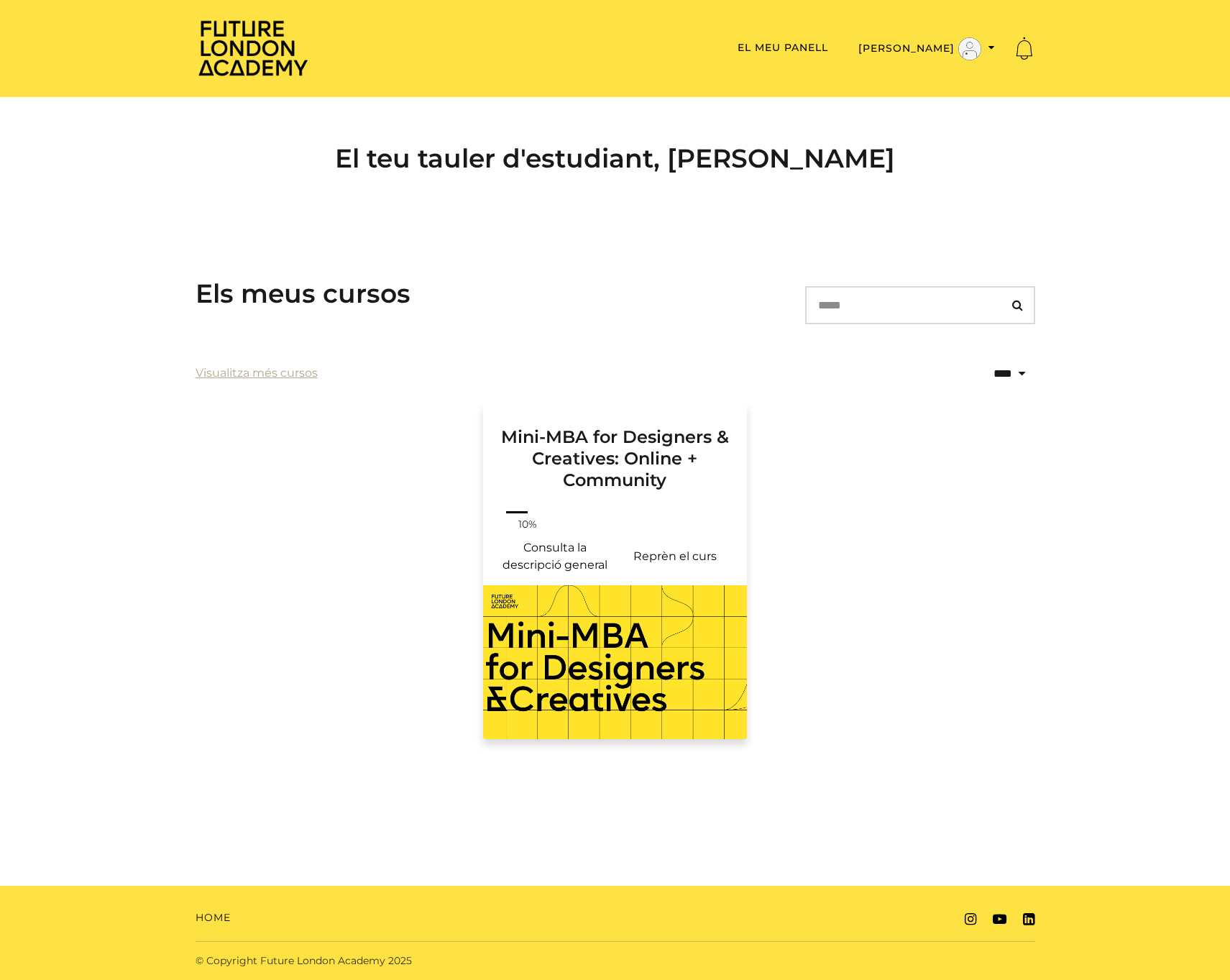
click at [608, 703] on img at bounding box center [615, 661] width 264 height 154
